Goal: Transaction & Acquisition: Purchase product/service

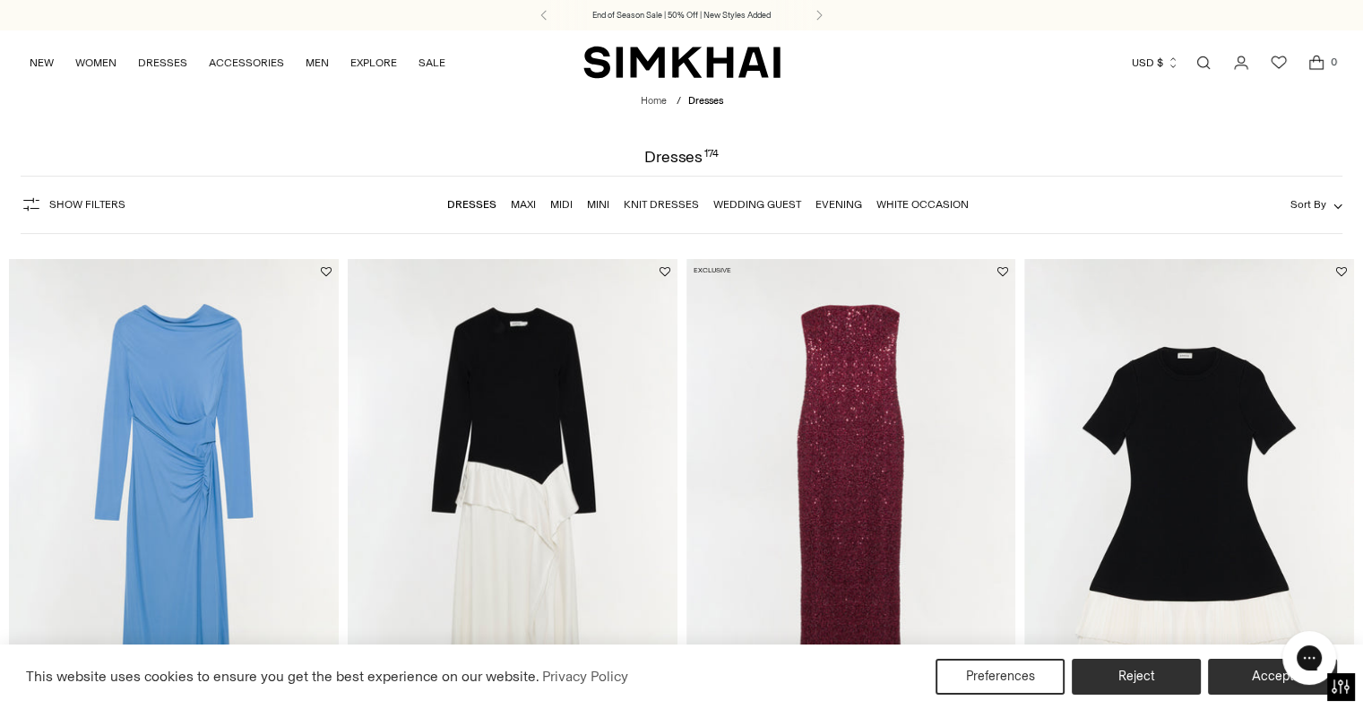
click at [111, 198] on span "Show Filters" at bounding box center [87, 204] width 76 height 13
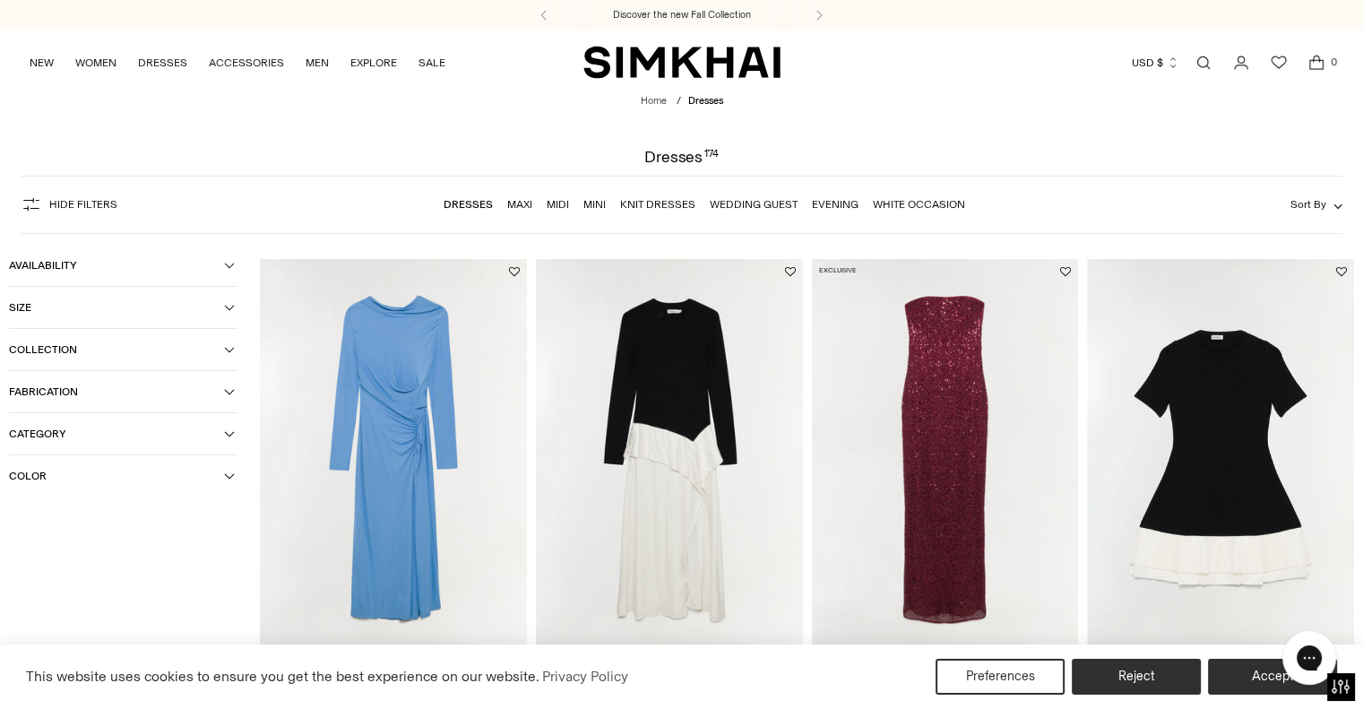
click at [79, 469] on button "Color" at bounding box center [123, 475] width 229 height 41
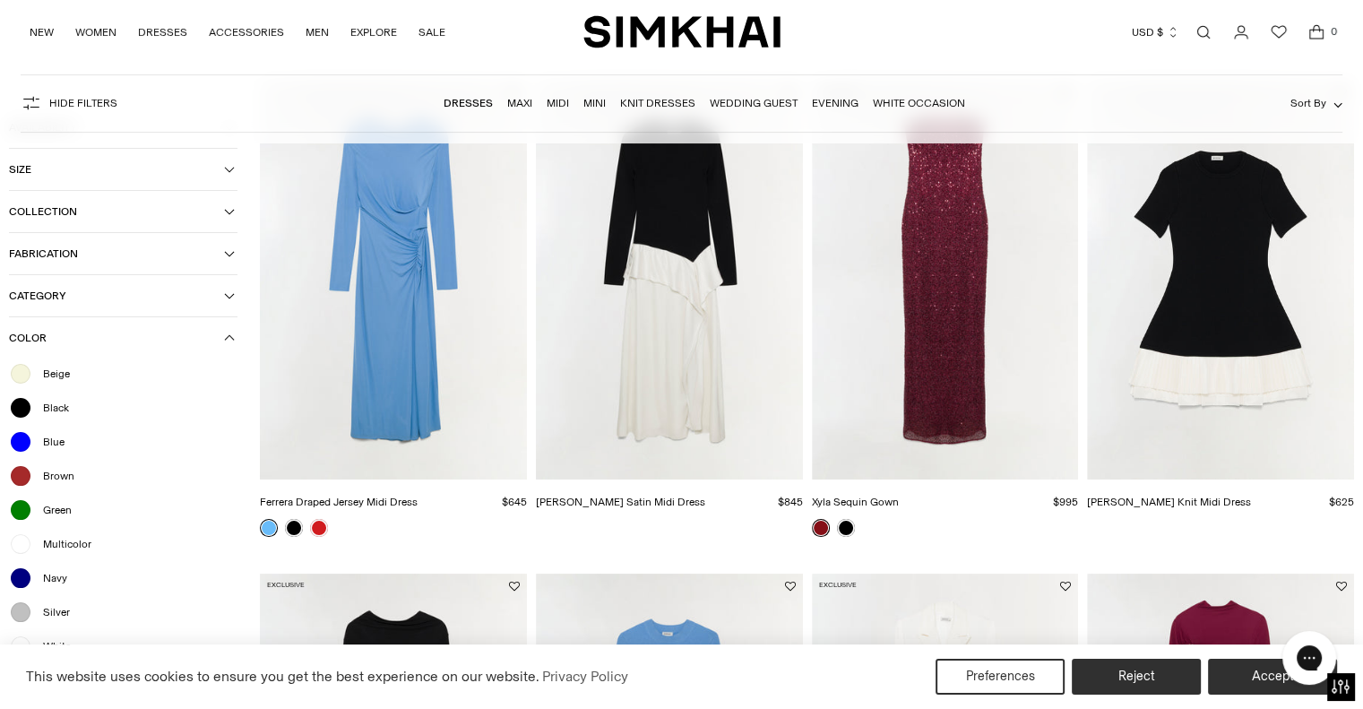
scroll to position [358, 0]
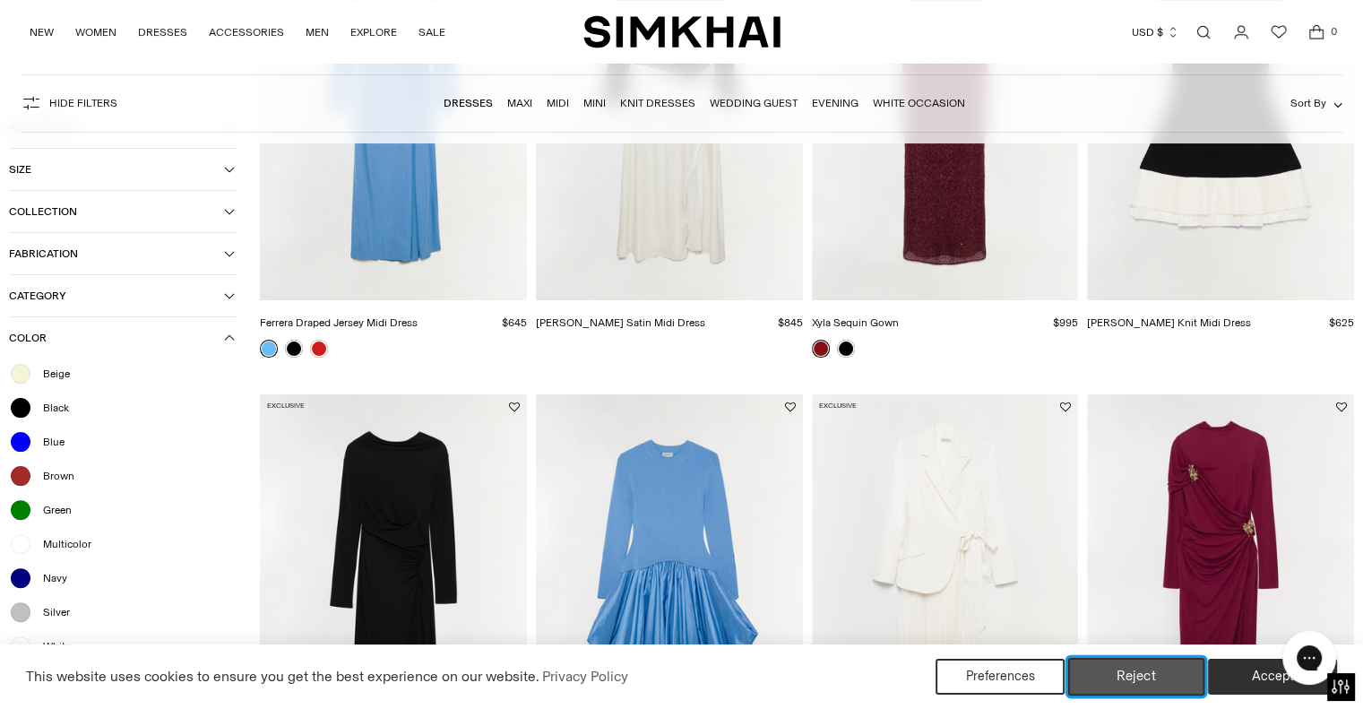
click at [1128, 676] on button "Reject" at bounding box center [1136, 677] width 137 height 38
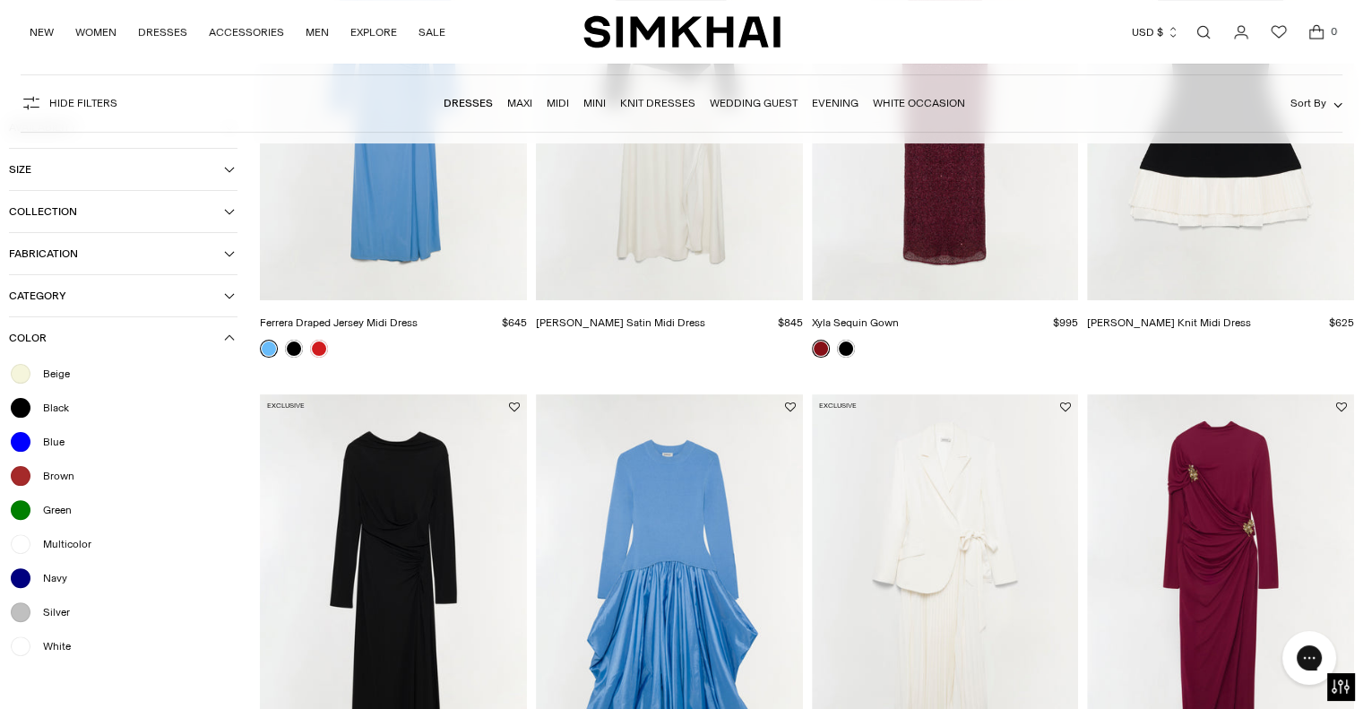
click at [50, 651] on span "White" at bounding box center [51, 646] width 39 height 16
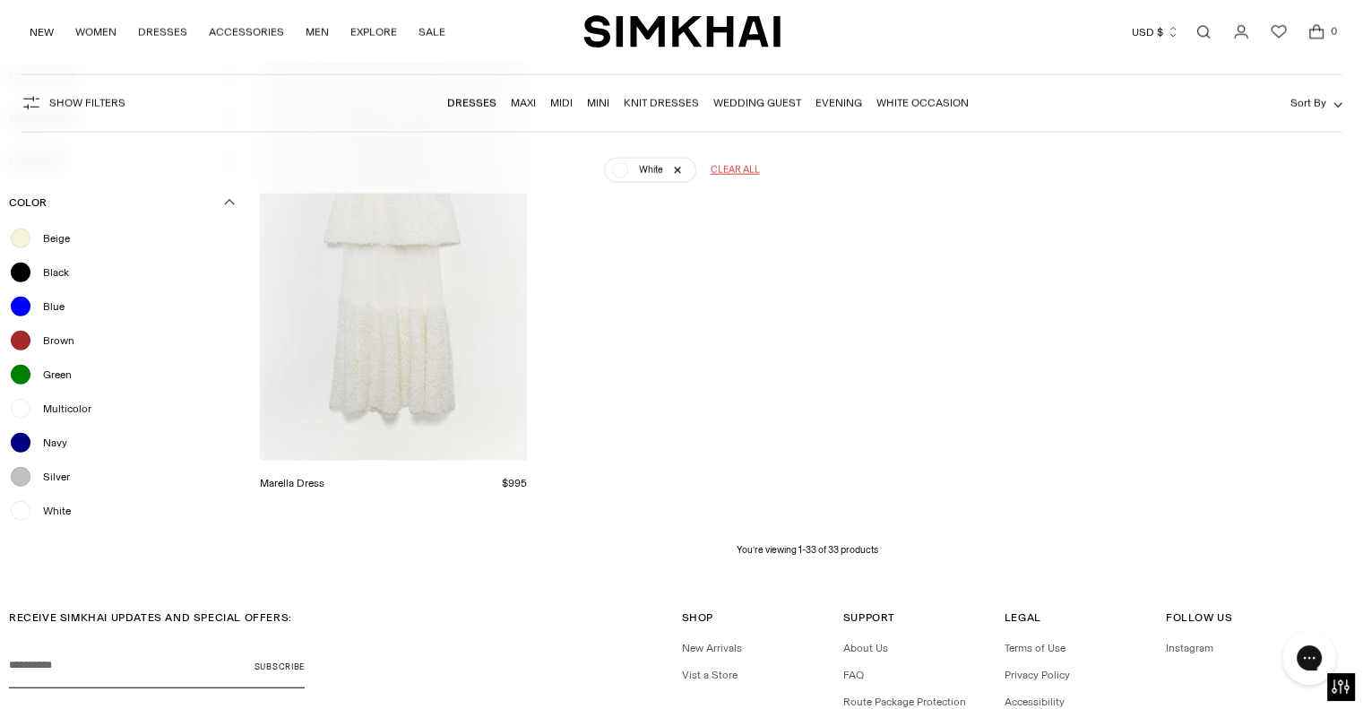
scroll to position [4344, 0]
